Goal: Task Accomplishment & Management: Manage account settings

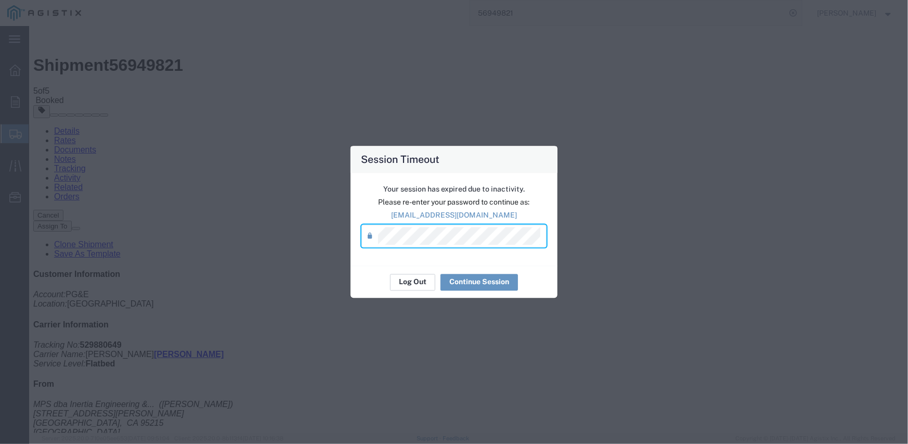
click at [419, 286] on button "Log Out" at bounding box center [412, 282] width 45 height 17
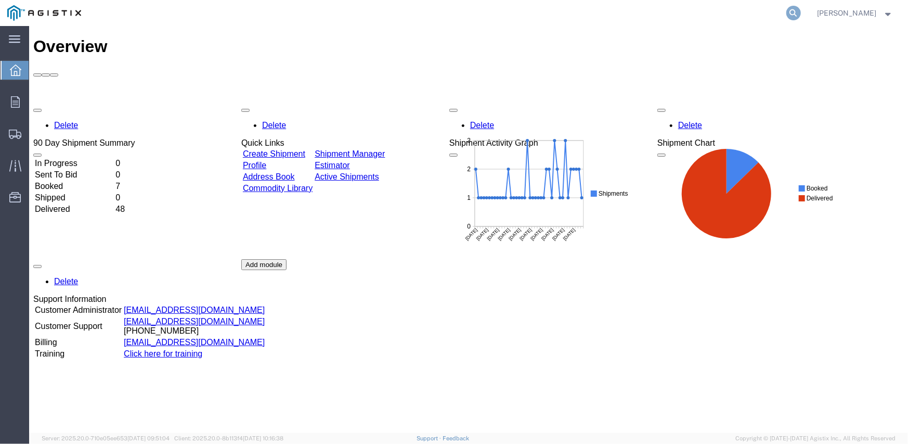
click at [796, 9] on icon at bounding box center [793, 13] width 15 height 15
paste input "56895679"
type input "56895679"
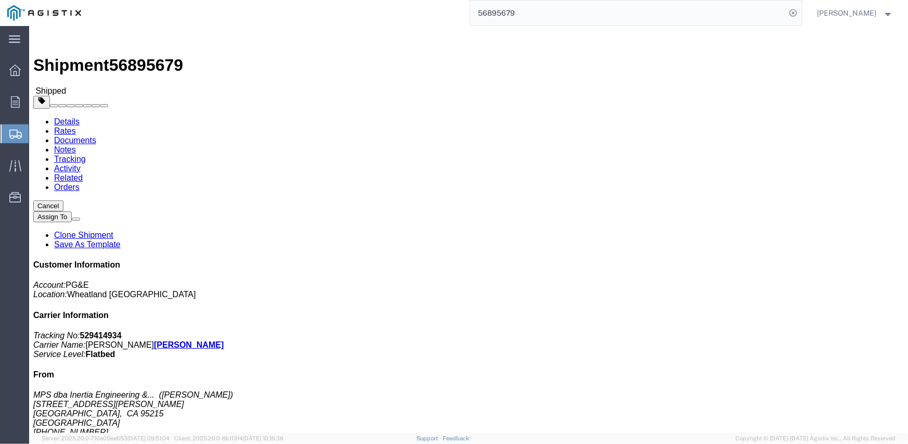
click button "Cancel"
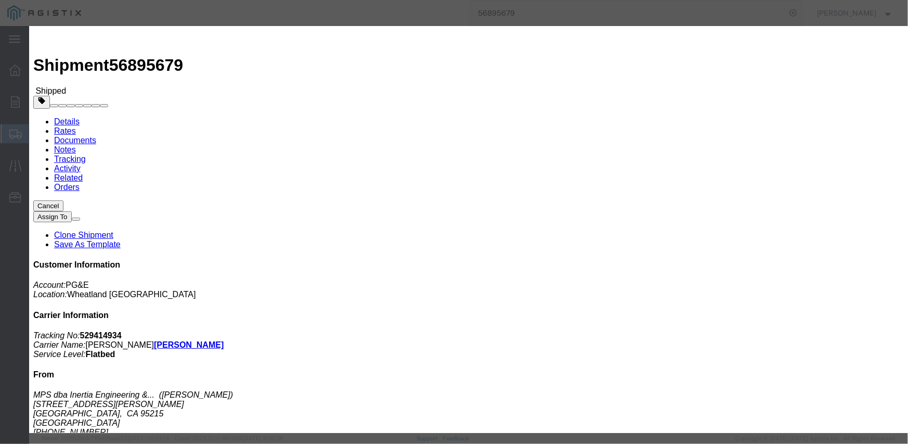
click button "Yes"
